Goal: Task Accomplishment & Management: Manage account settings

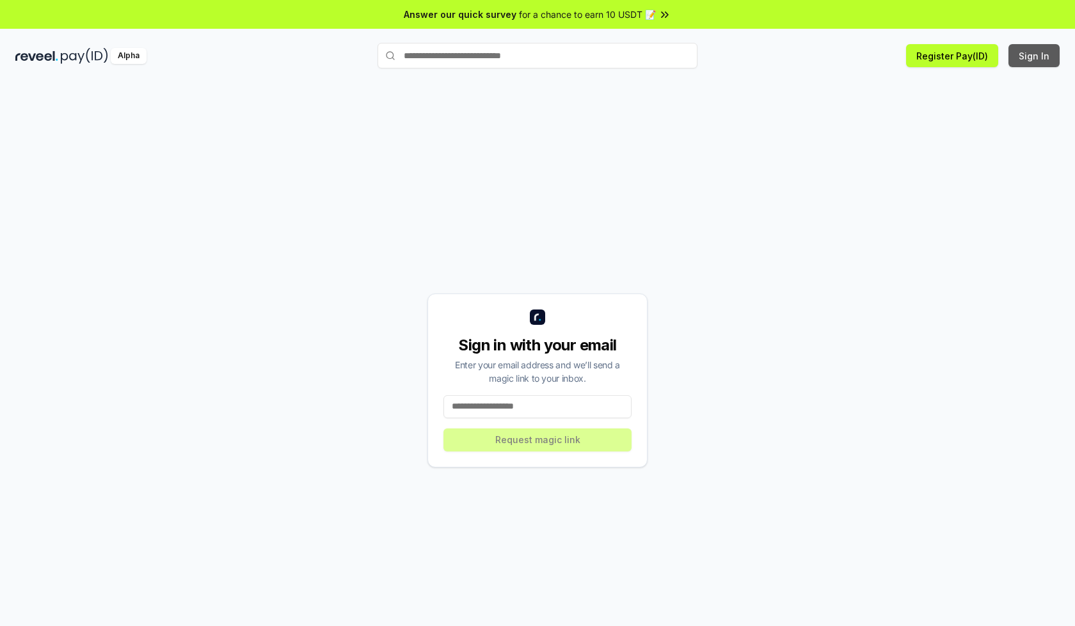
click at [1035, 56] on button "Sign In" at bounding box center [1034, 55] width 51 height 23
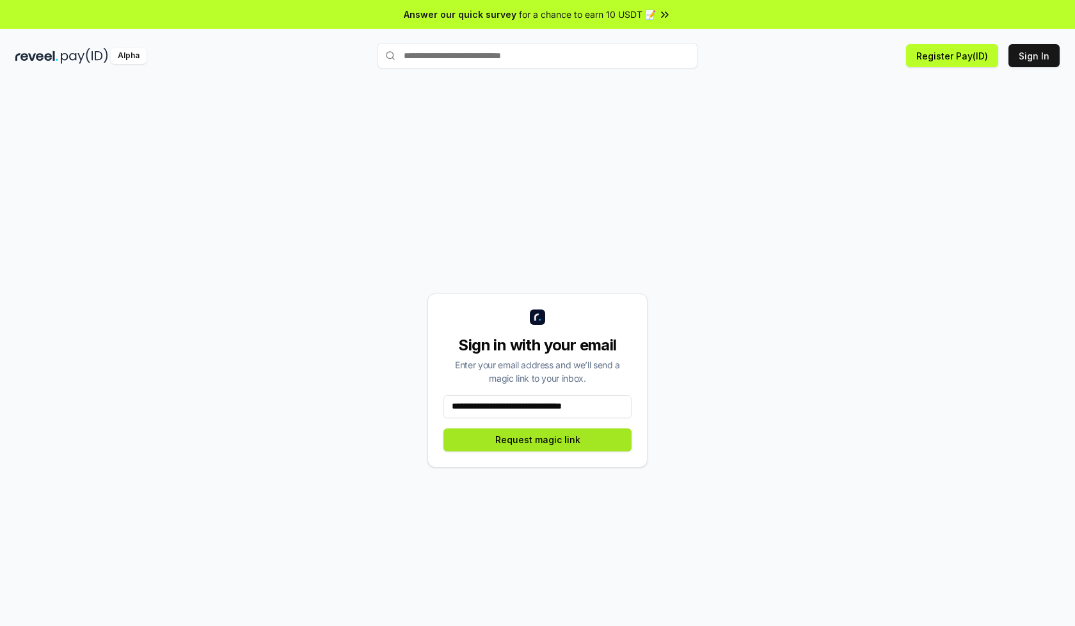
type input "**********"
click at [538, 440] on button "Request magic link" at bounding box center [537, 440] width 188 height 23
